Goal: Information Seeking & Learning: Learn about a topic

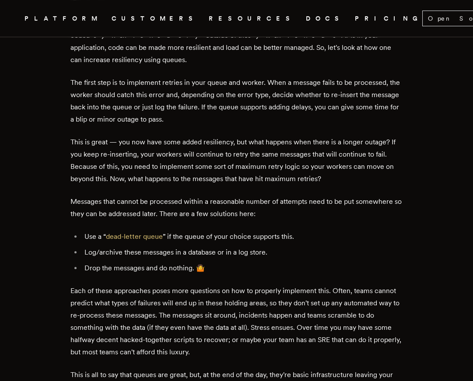
scroll to position [613, 0]
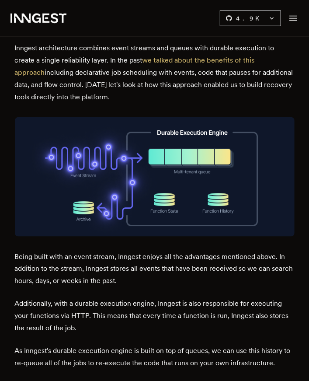
scroll to position [1443, 0]
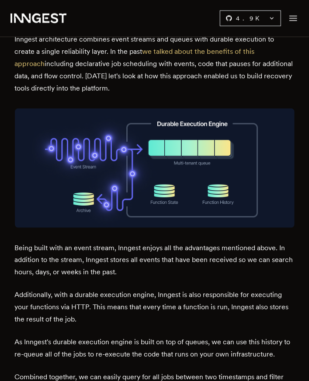
click at [128, 44] on p "Inngest architecture combines event streams and queues with durable execution t…" at bounding box center [155, 63] width 280 height 61
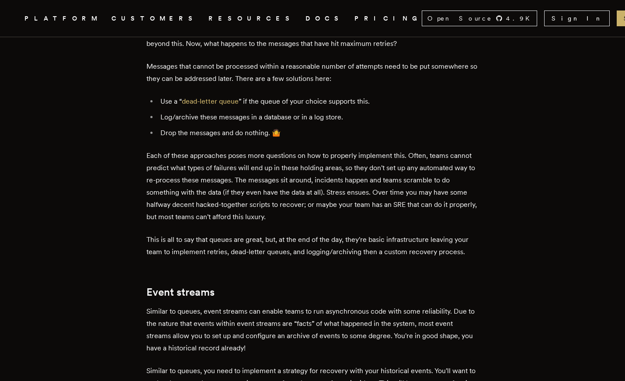
scroll to position [758, 0]
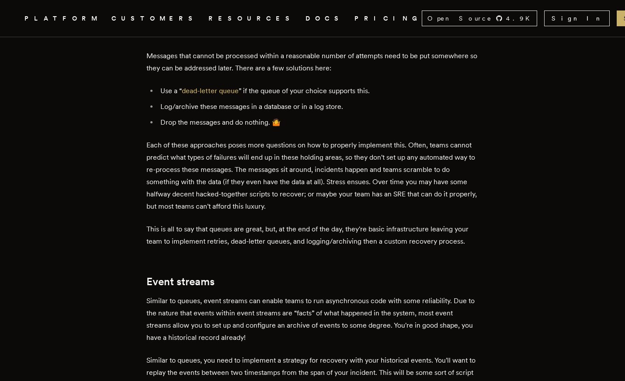
click at [410, 103] on ul "Use a “ dead-letter queue ” if the queue of your choice supports this. Log/arch…" at bounding box center [312, 107] width 332 height 44
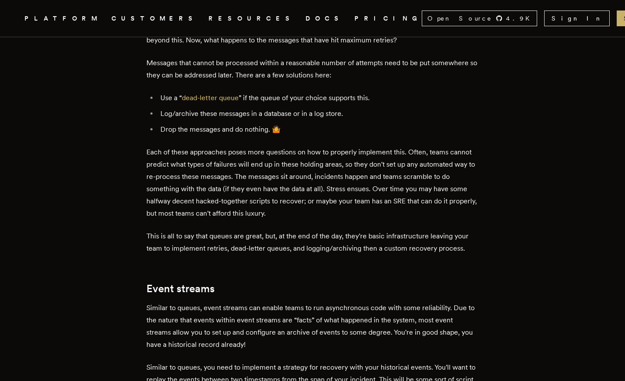
scroll to position [747, 0]
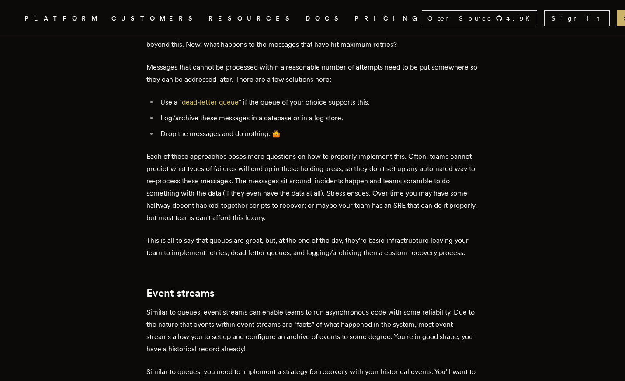
click at [268, 184] on p "Each of these approaches poses more questions on how to properly implement this…" at bounding box center [312, 186] width 332 height 73
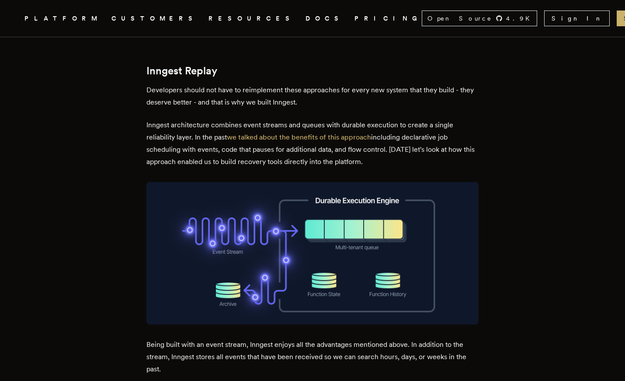
scroll to position [1304, 0]
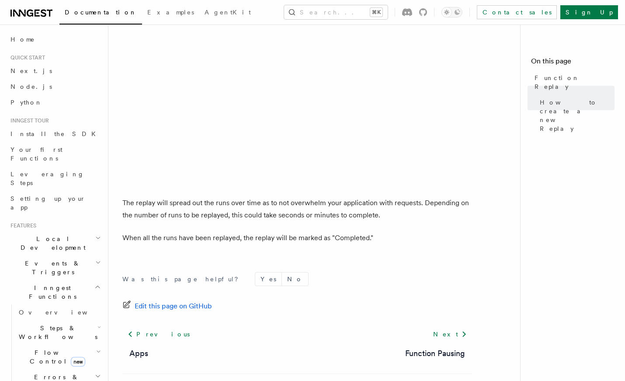
scroll to position [1471, 0]
